Goal: Task Accomplishment & Management: Use online tool/utility

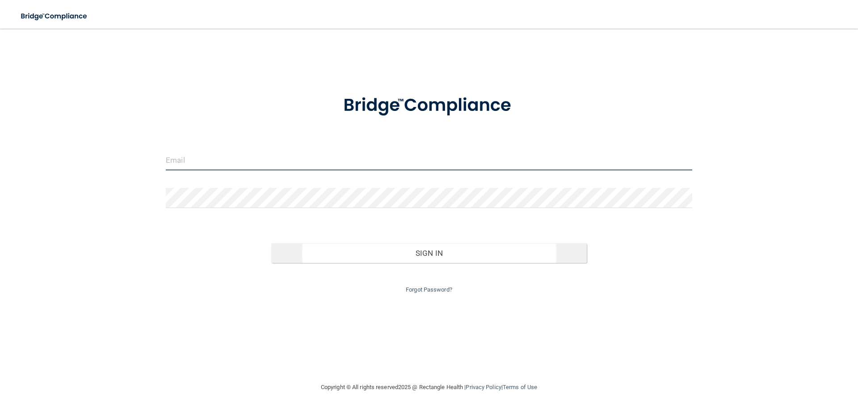
type input "[EMAIL_ADDRESS][DOMAIN_NAME]"
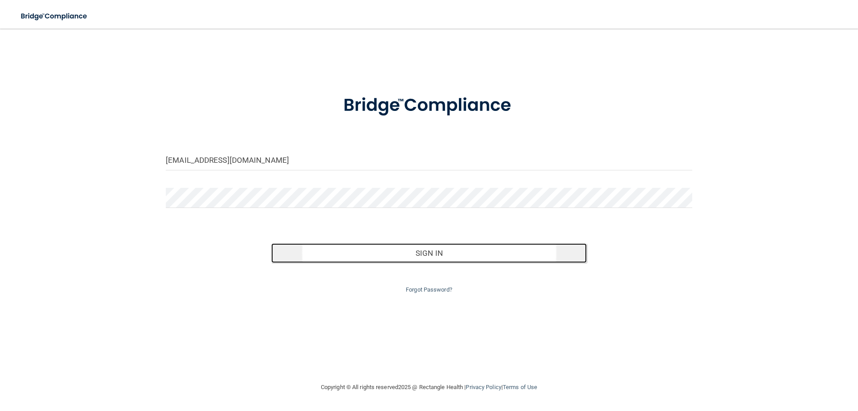
click at [429, 251] on button "Sign In" at bounding box center [429, 253] width 316 height 20
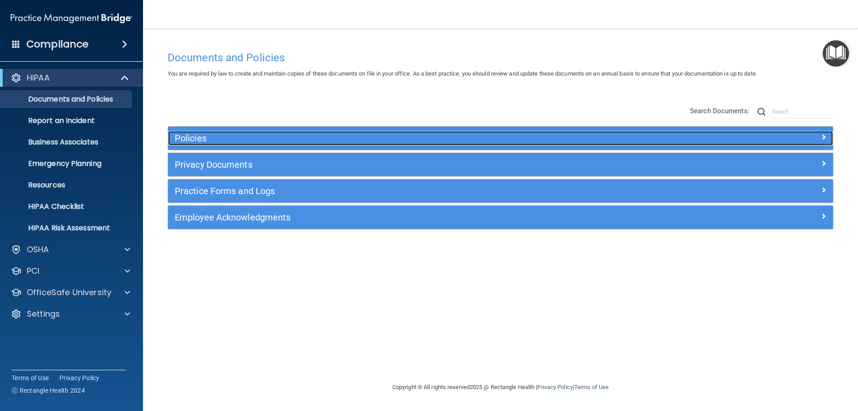
click at [216, 141] on h5 "Policies" at bounding box center [417, 138] width 485 height 10
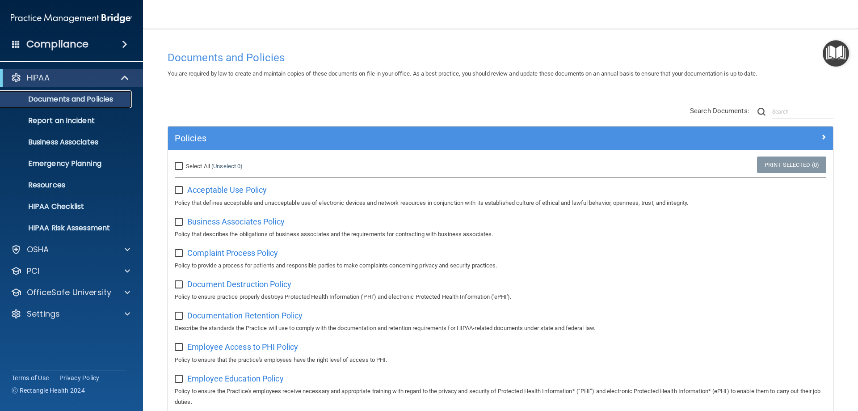
click at [54, 101] on p "Documents and Policies" at bounding box center [67, 99] width 122 height 9
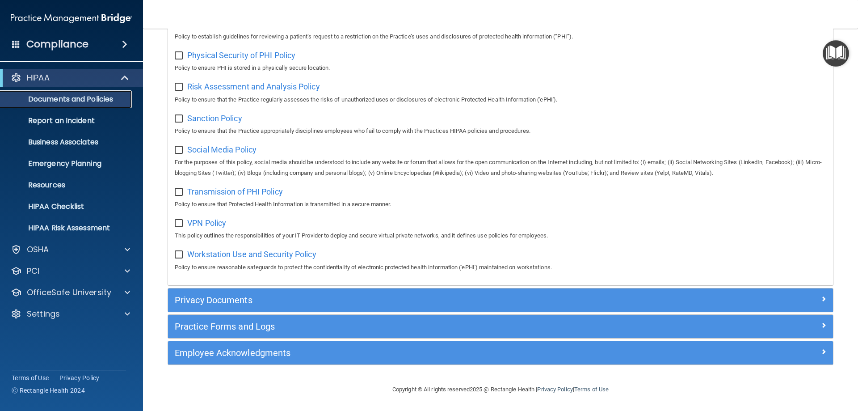
scroll to position [594, 0]
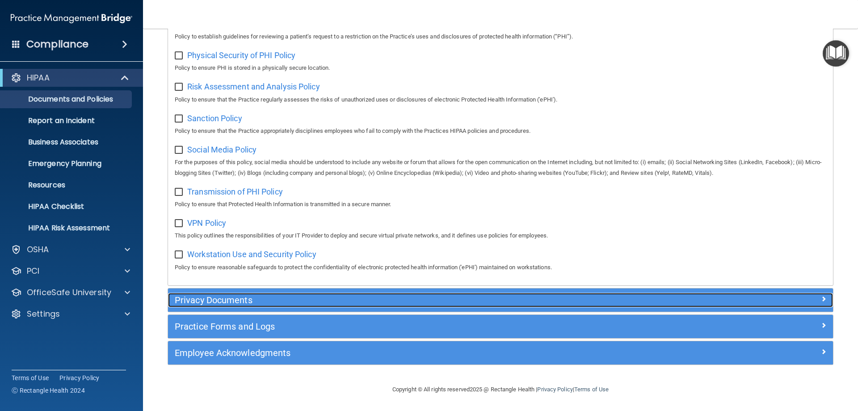
click at [238, 295] on h5 "Privacy Documents" at bounding box center [417, 300] width 485 height 10
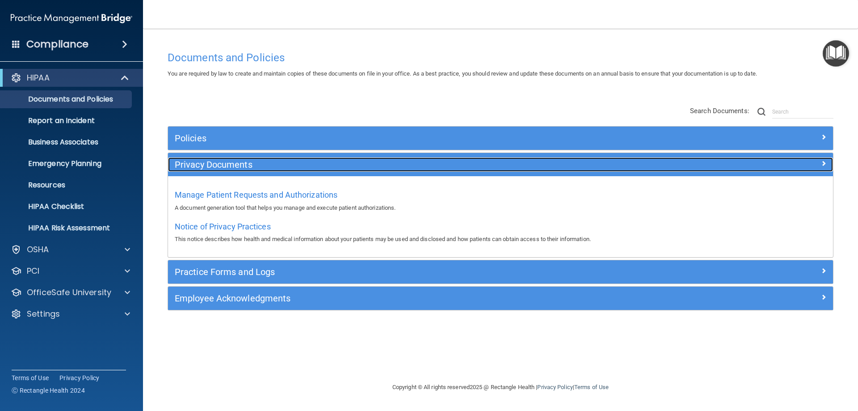
scroll to position [0, 0]
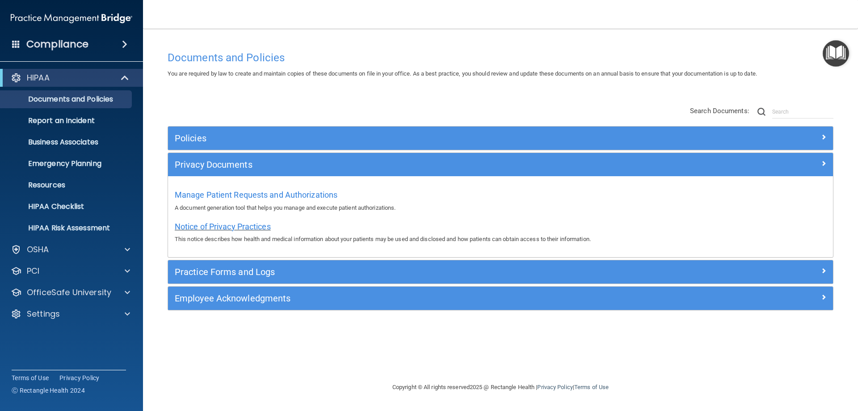
click at [241, 228] on span "Notice of Privacy Practices" at bounding box center [223, 226] width 96 height 9
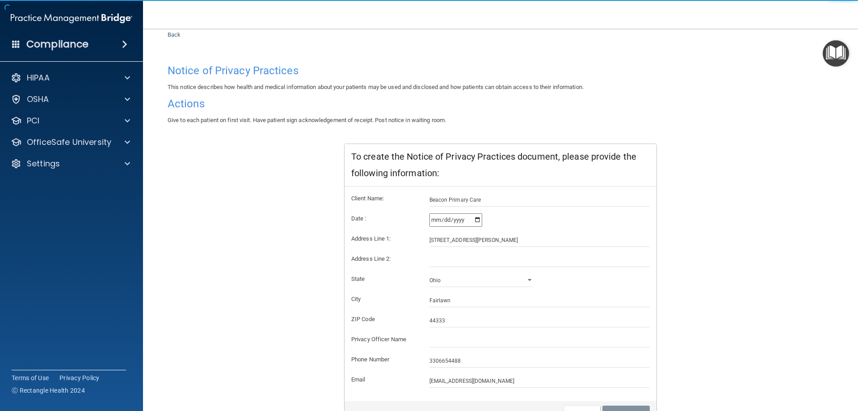
scroll to position [85, 0]
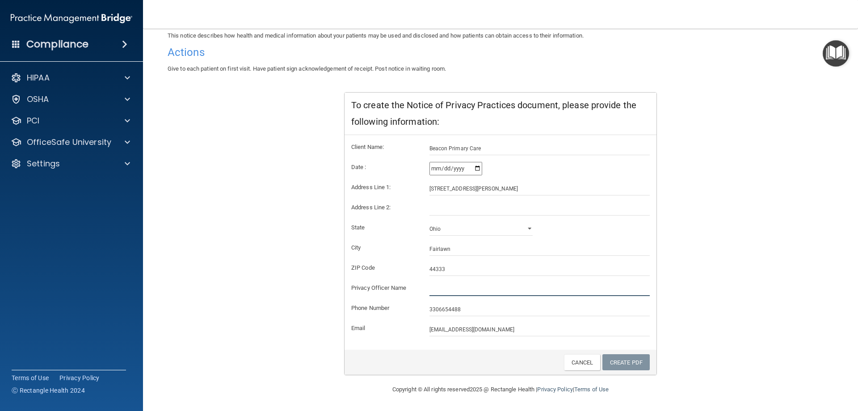
click at [440, 289] on input "text" at bounding box center [539, 288] width 221 height 13
type input "[PERSON_NAME], MD"
click at [616, 361] on link "Create PDF" at bounding box center [625, 362] width 47 height 17
